Goal: Entertainment & Leisure: Browse casually

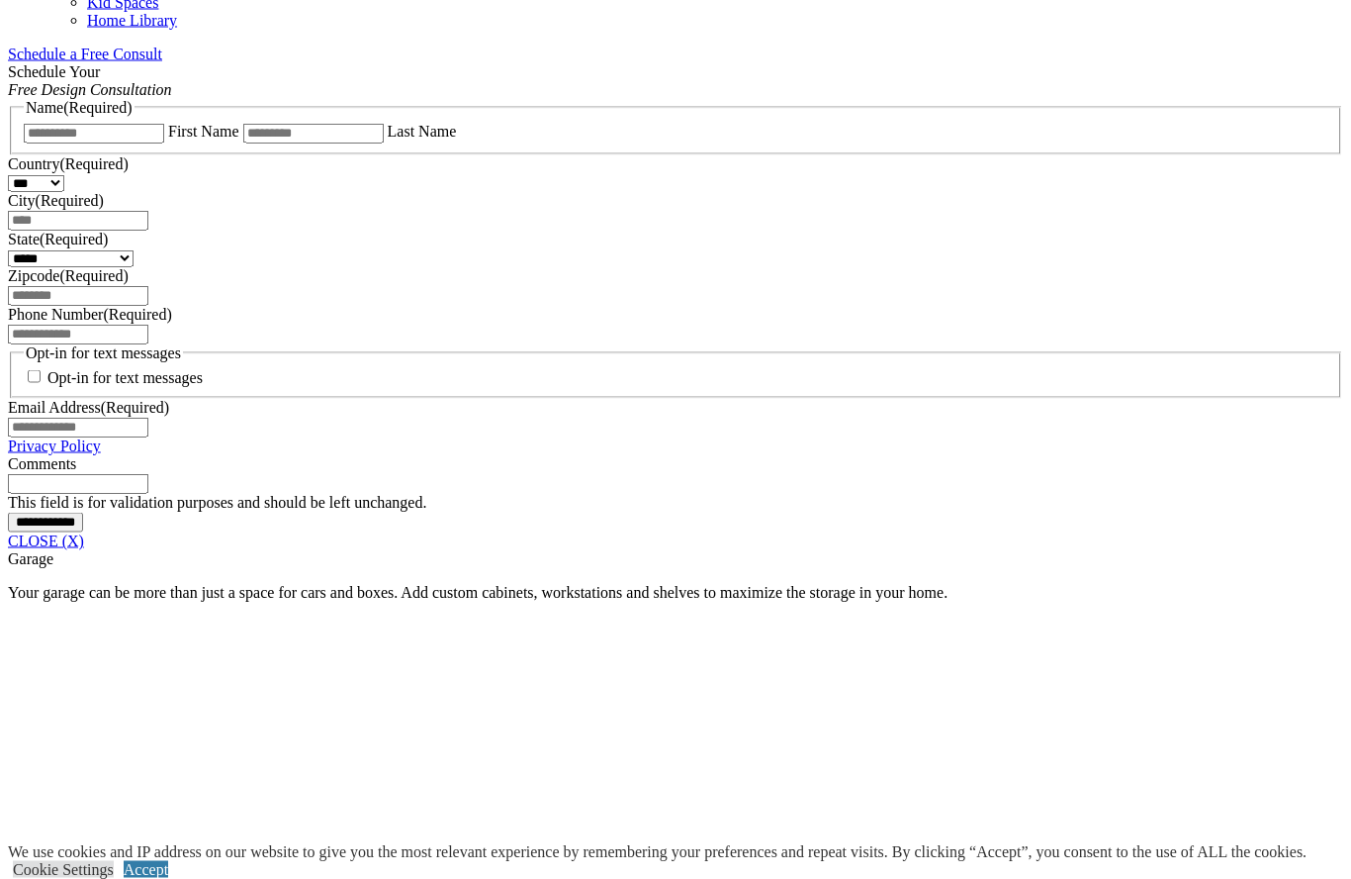
scroll to position [1285, 0]
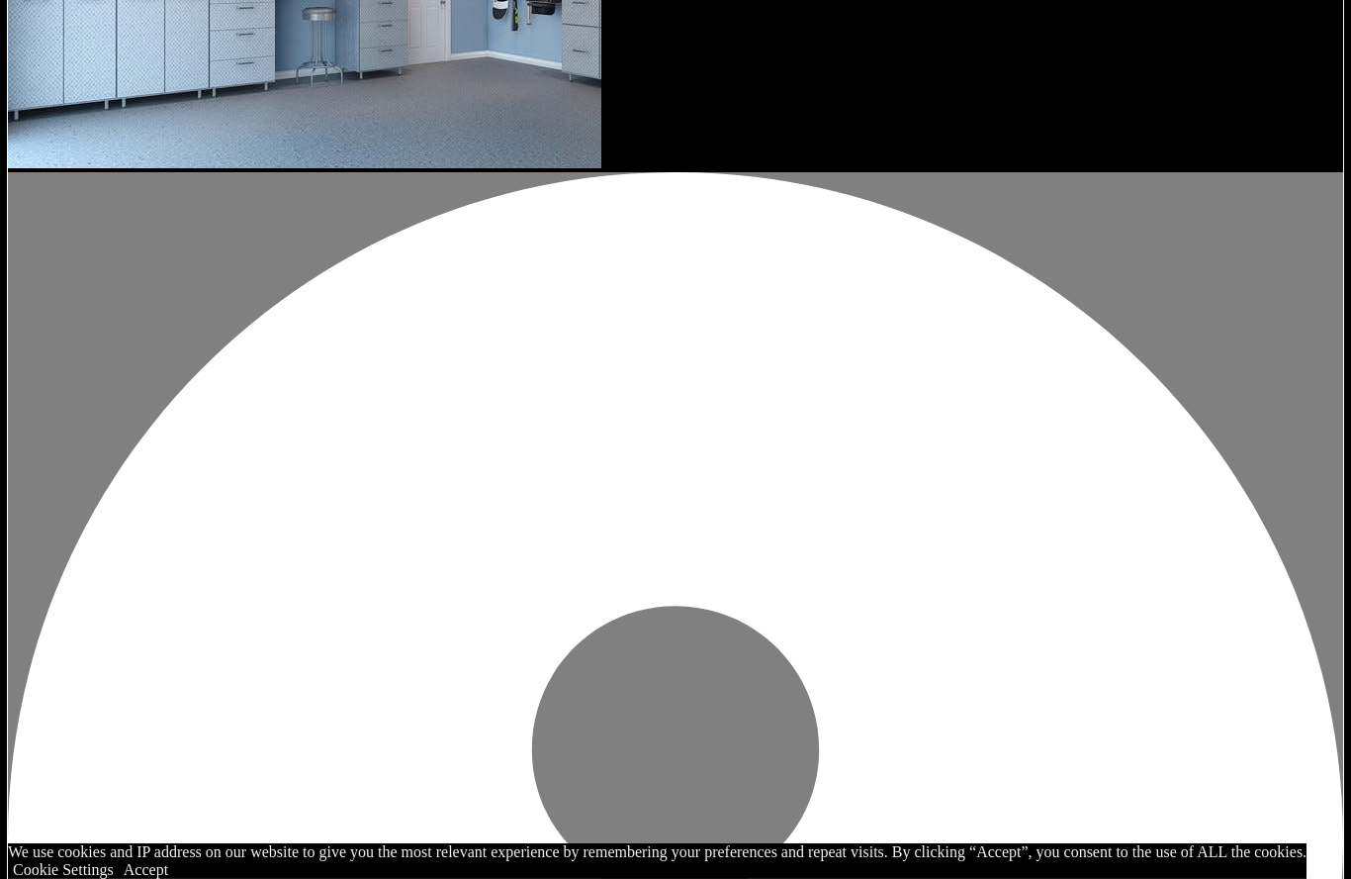
scroll to position [2677, 0]
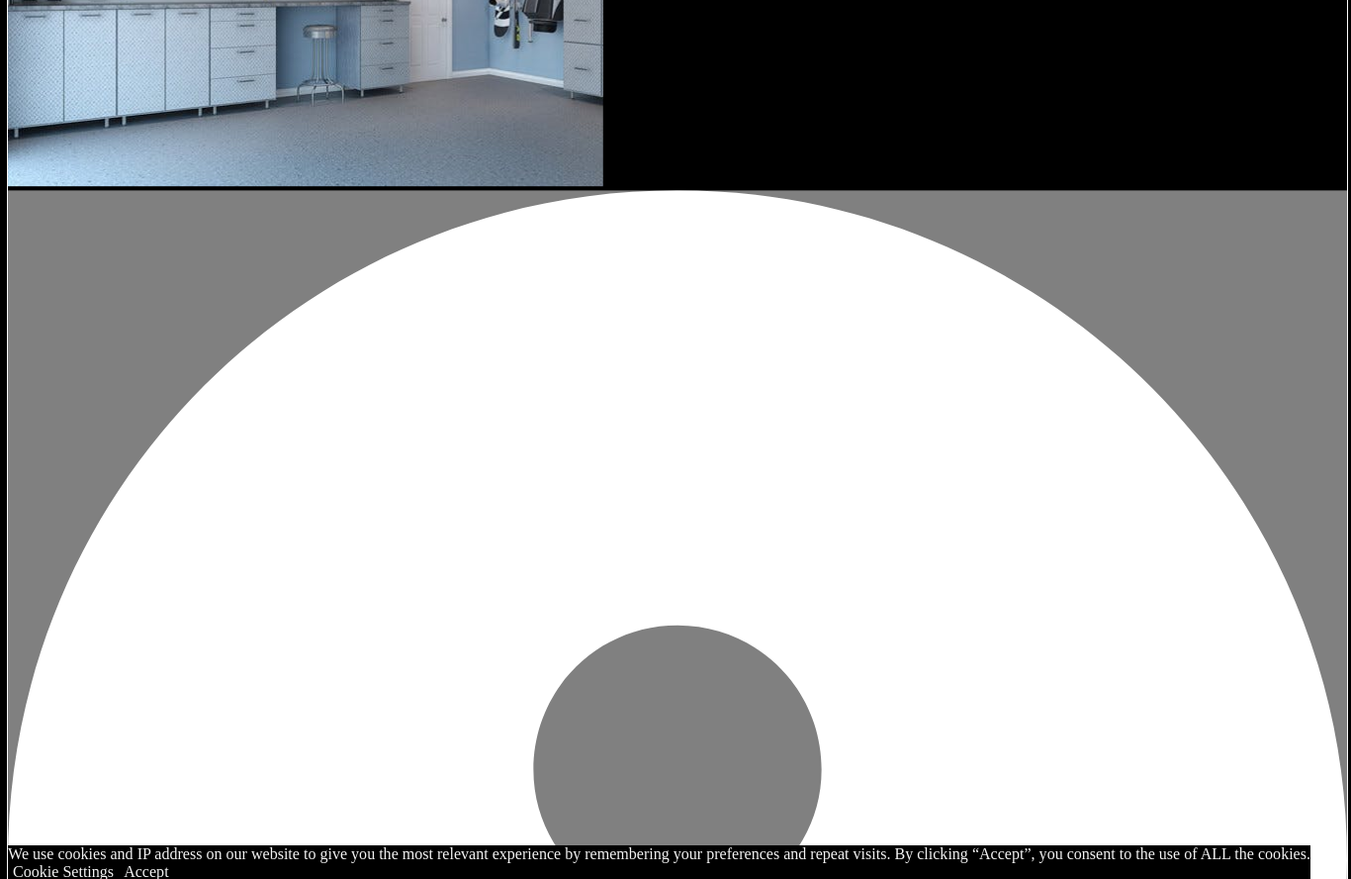
scroll to position [2572, 0]
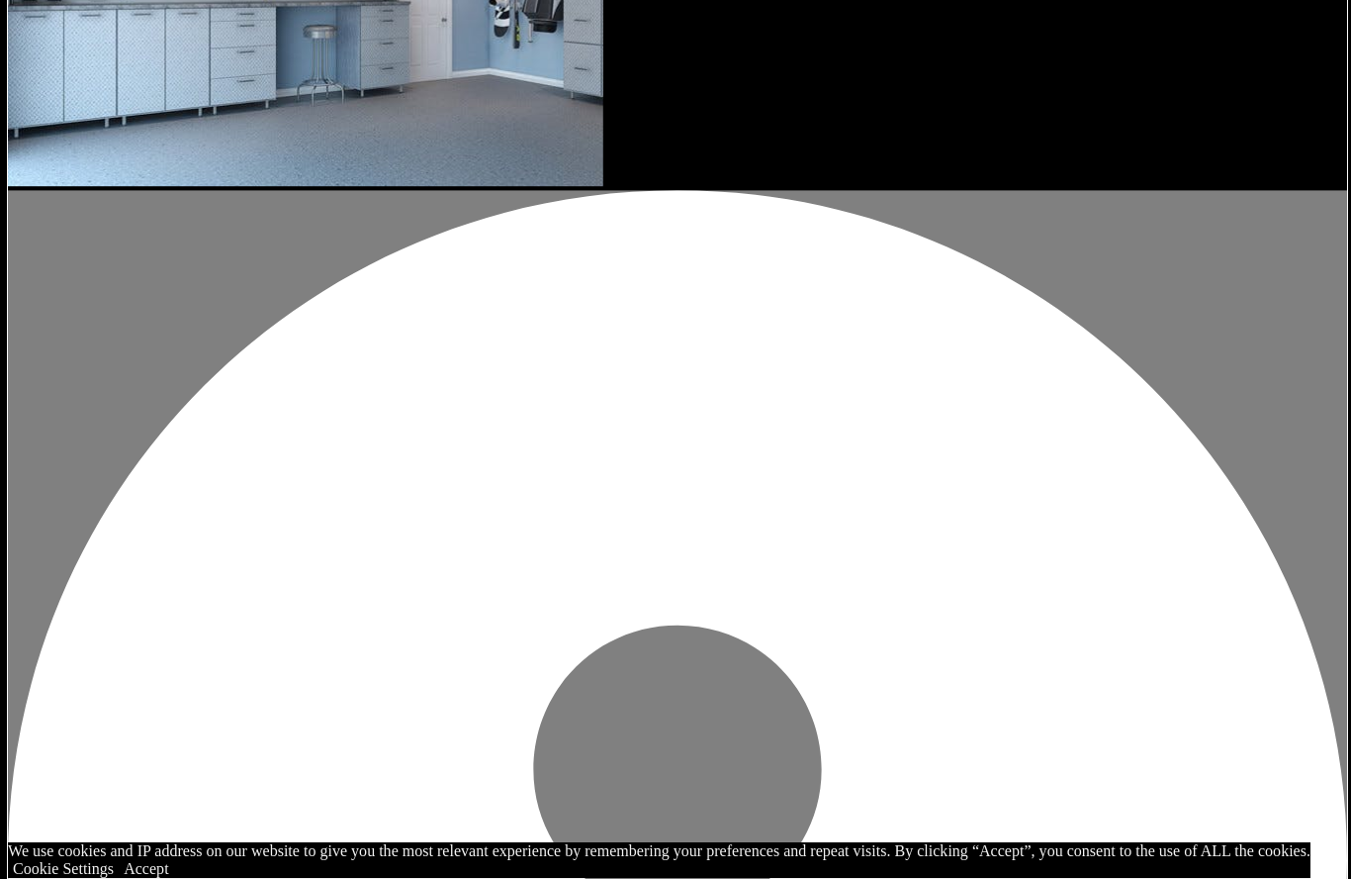
scroll to position [2661, 0]
